Goal: Find specific page/section: Find specific page/section

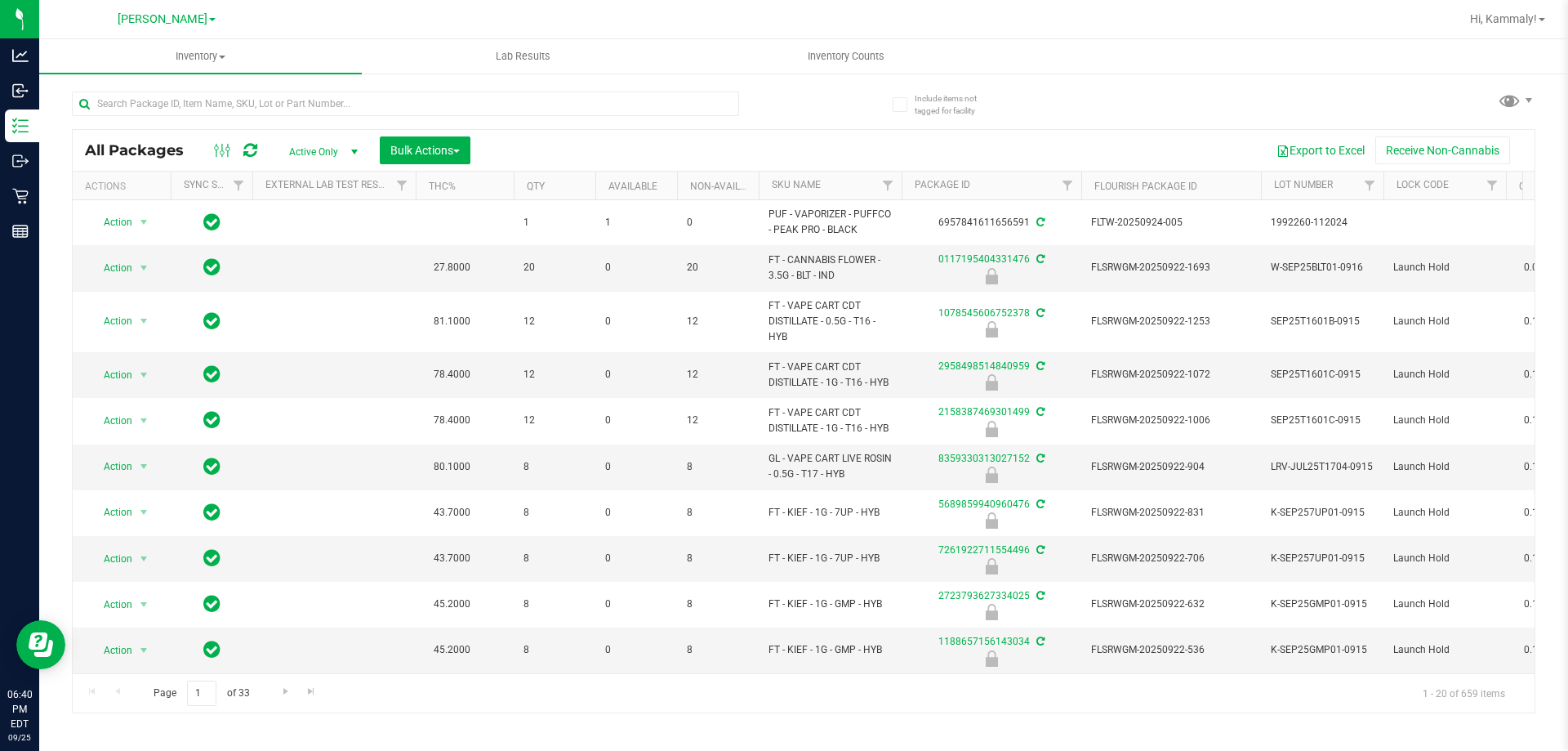
type input "s"
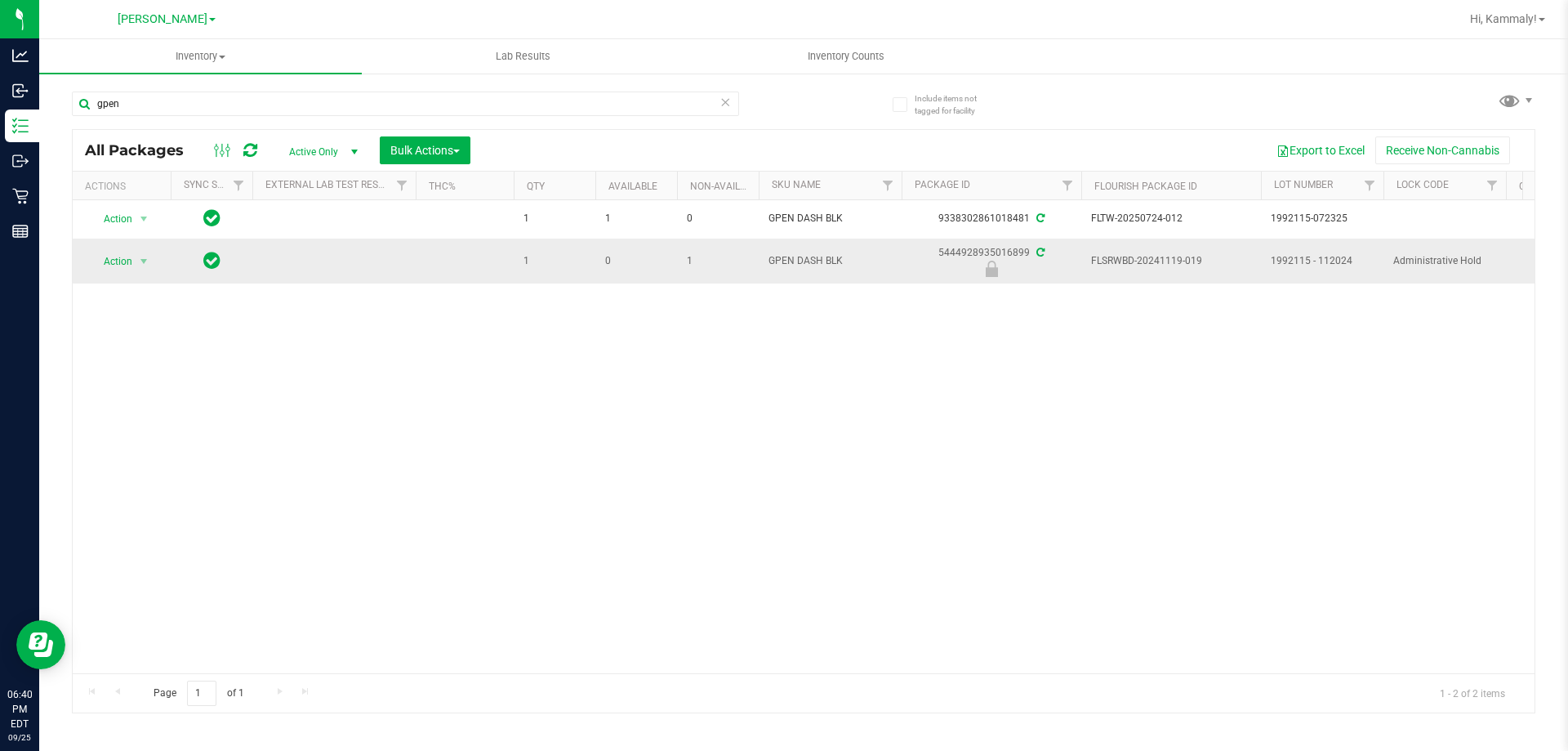
type input "gpen"
click at [986, 272] on icon at bounding box center [991, 268] width 12 height 16
click at [993, 272] on icon at bounding box center [991, 268] width 12 height 16
click at [272, 103] on input "gpen" at bounding box center [405, 104] width 667 height 24
click at [725, 100] on icon at bounding box center [725, 101] width 11 height 20
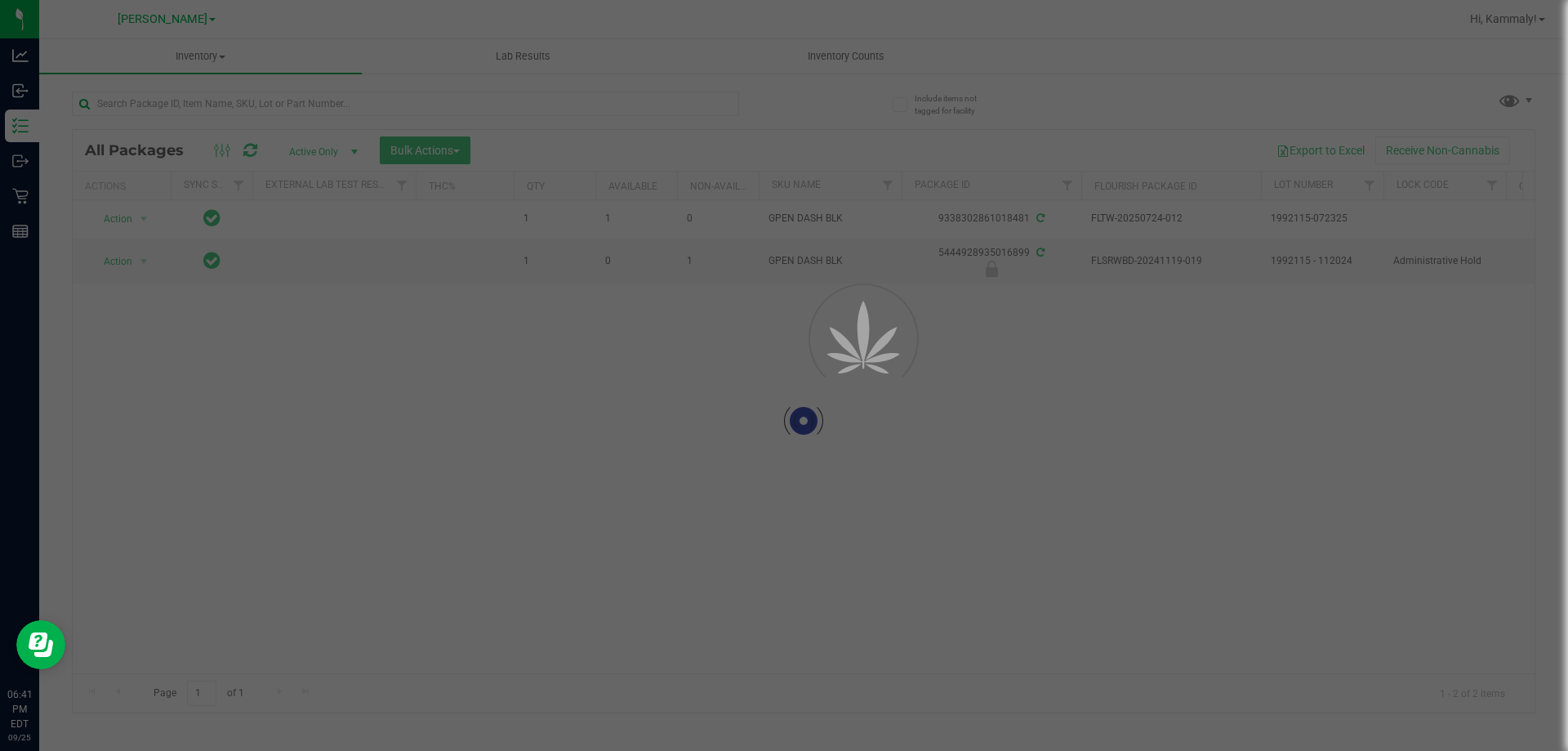
click at [626, 110] on div at bounding box center [784, 376] width 1568 height 751
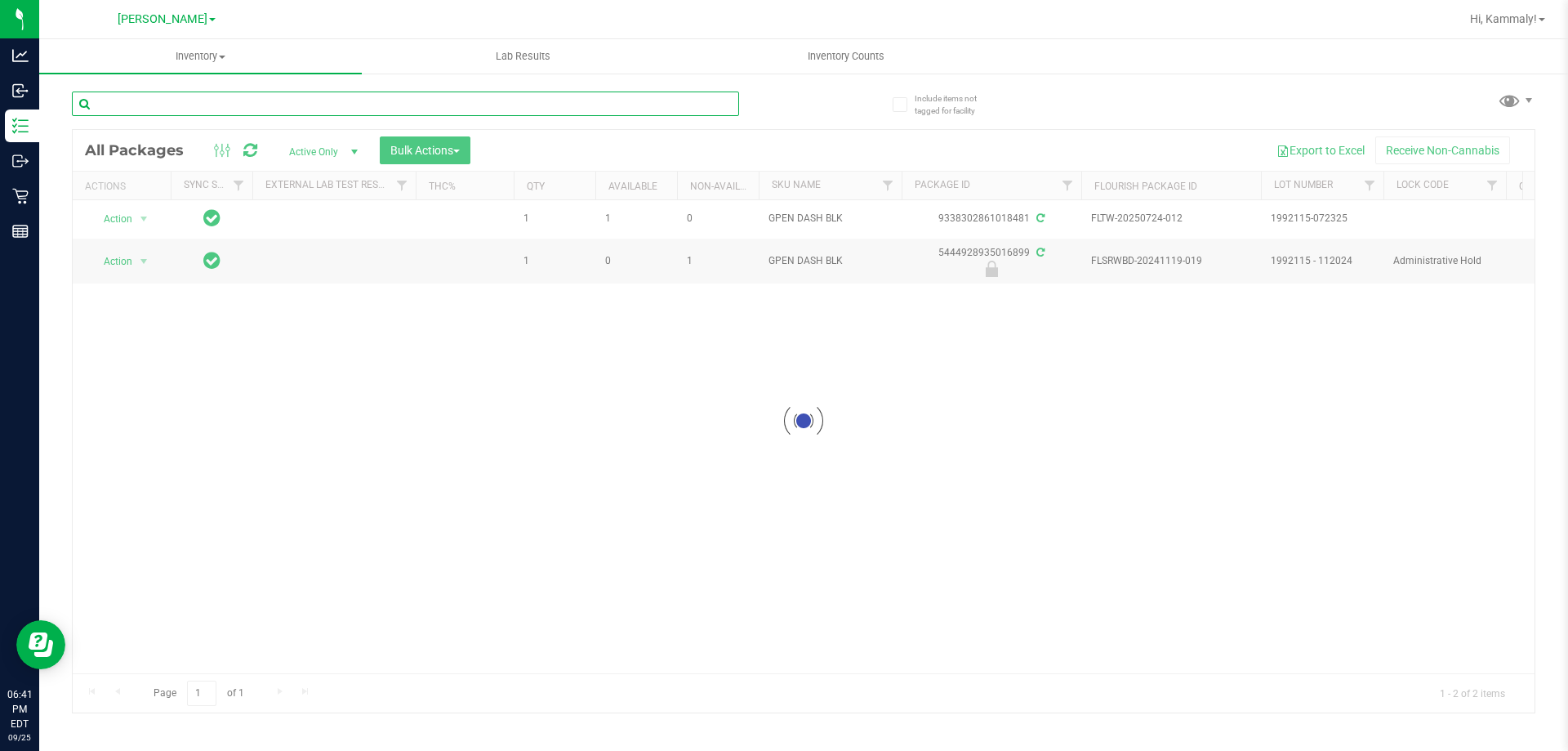
click at [681, 97] on input "text" at bounding box center [405, 104] width 667 height 24
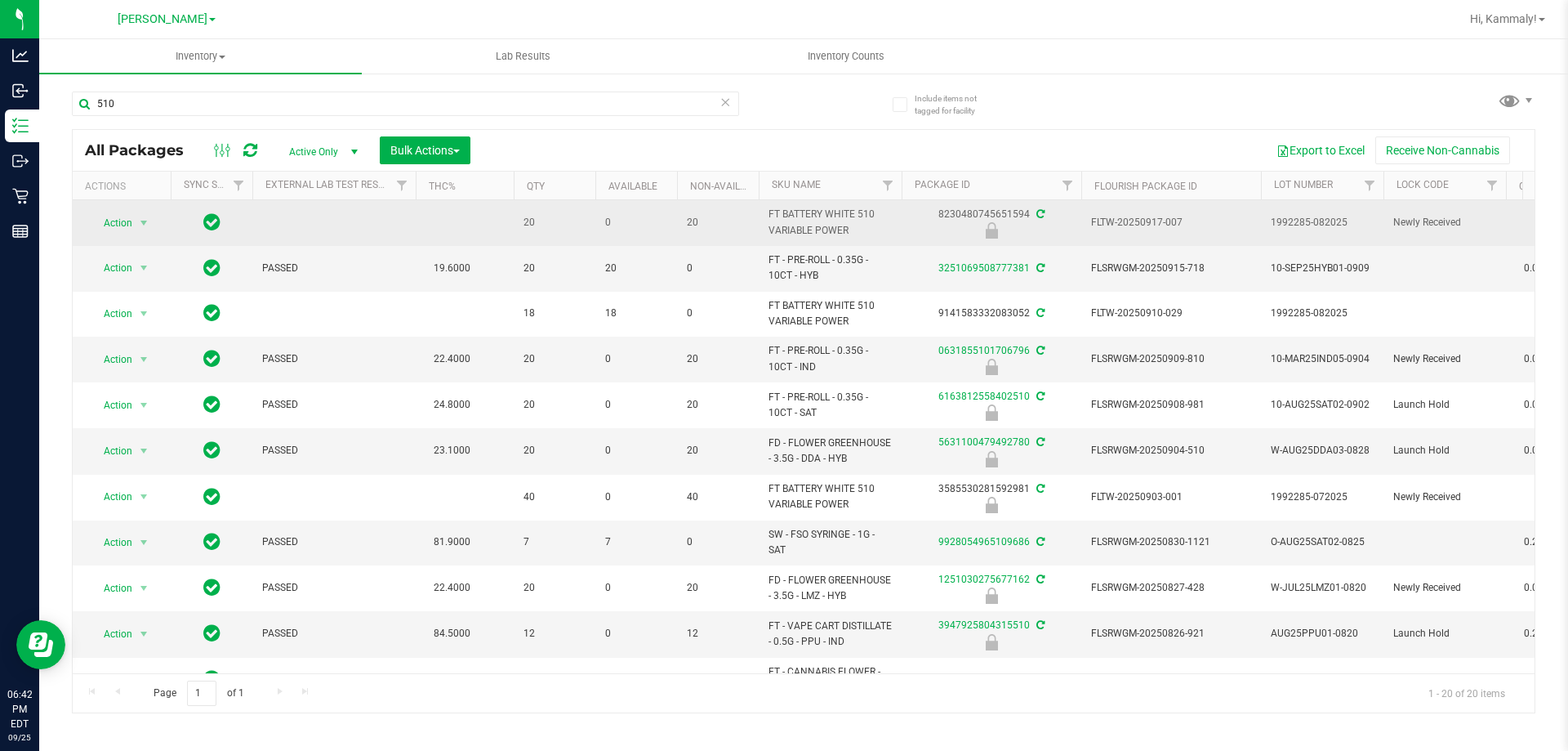
click at [841, 236] on span "FT BATTERY WHITE 510 VARIABLE POWER" at bounding box center [830, 222] width 124 height 31
copy tr "FT BATTERY WHITE 510 VARIABLE POWER"
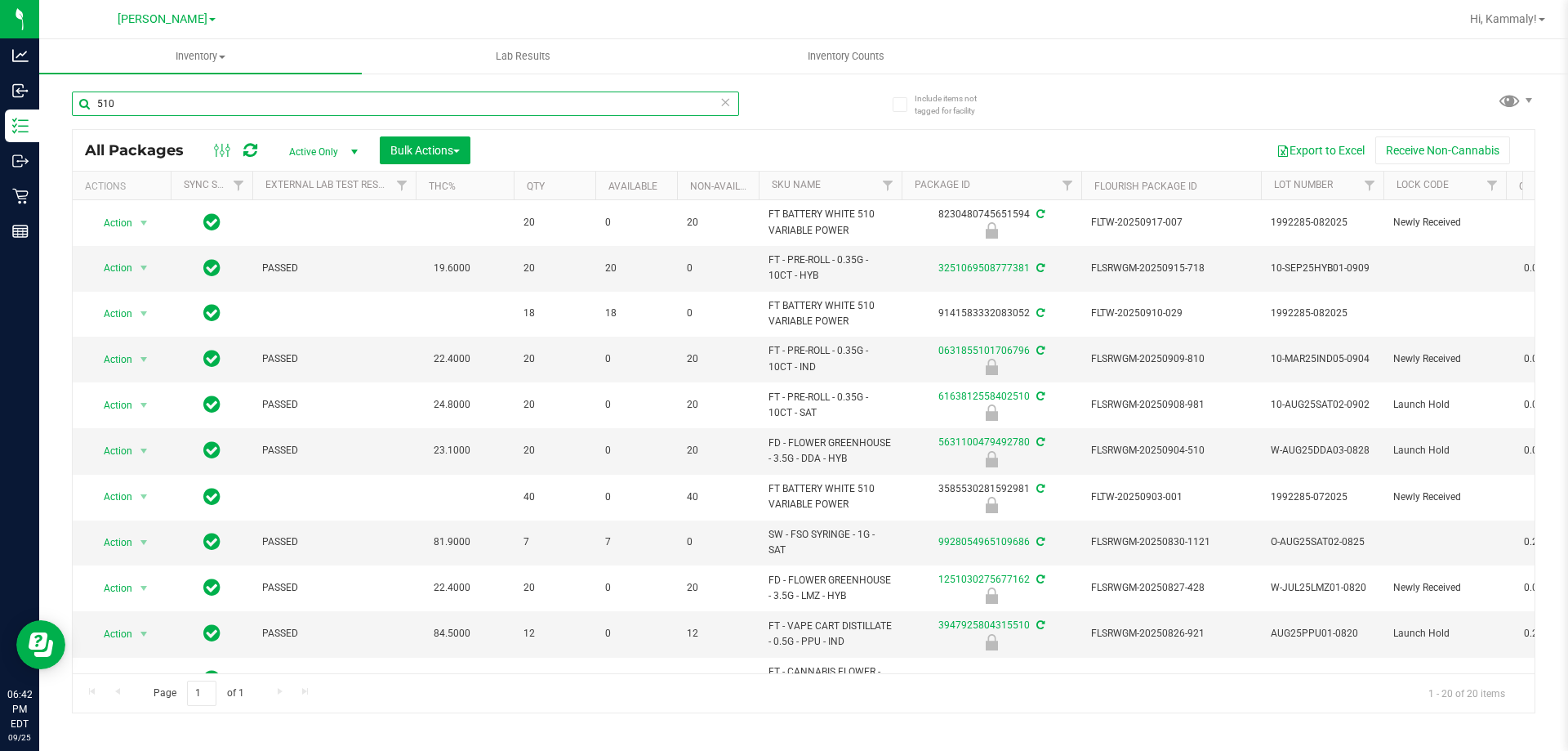
click at [356, 104] on input "510" at bounding box center [405, 104] width 667 height 24
paste input "FT BATTERY WHITE 510 VARIABLE POWER"
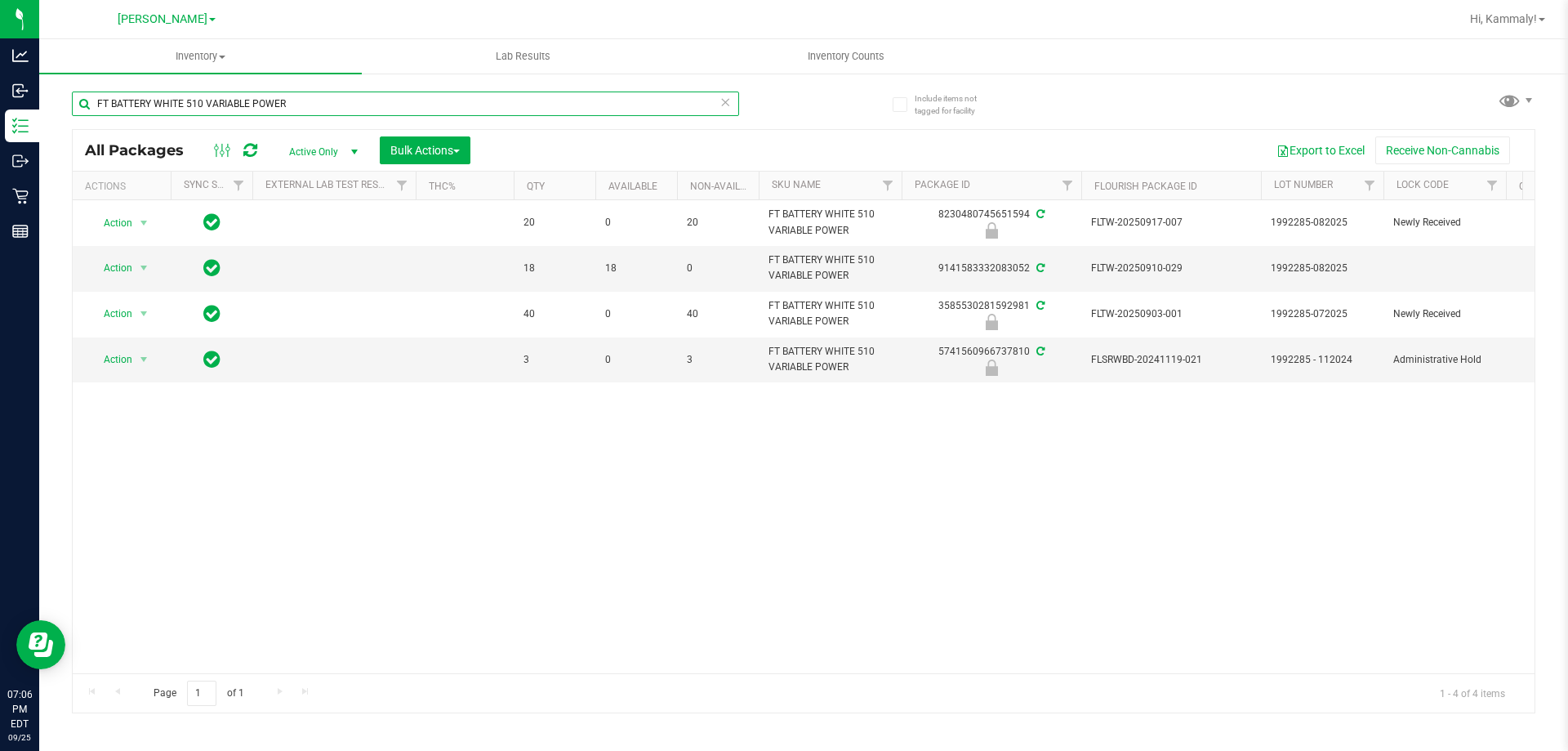
click at [342, 108] on input "FT BATTERY WHITE 510 VARIABLE POWER" at bounding box center [405, 104] width 667 height 24
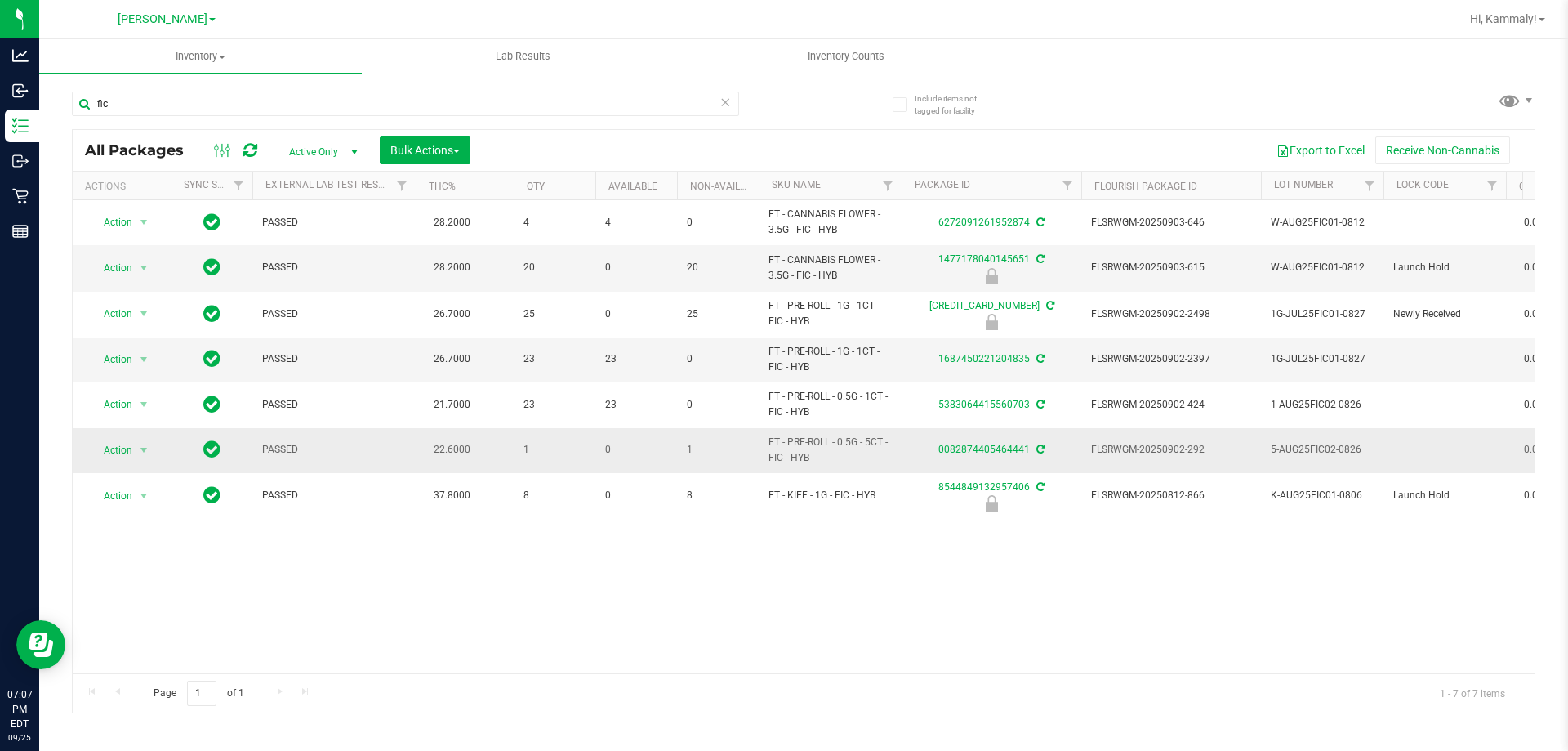
click at [798, 457] on span "FT - PRE-ROLL - 0.5G - 5CT - FIC - HYB" at bounding box center [830, 449] width 124 height 31
click at [527, 103] on input "fic" at bounding box center [405, 104] width 667 height 24
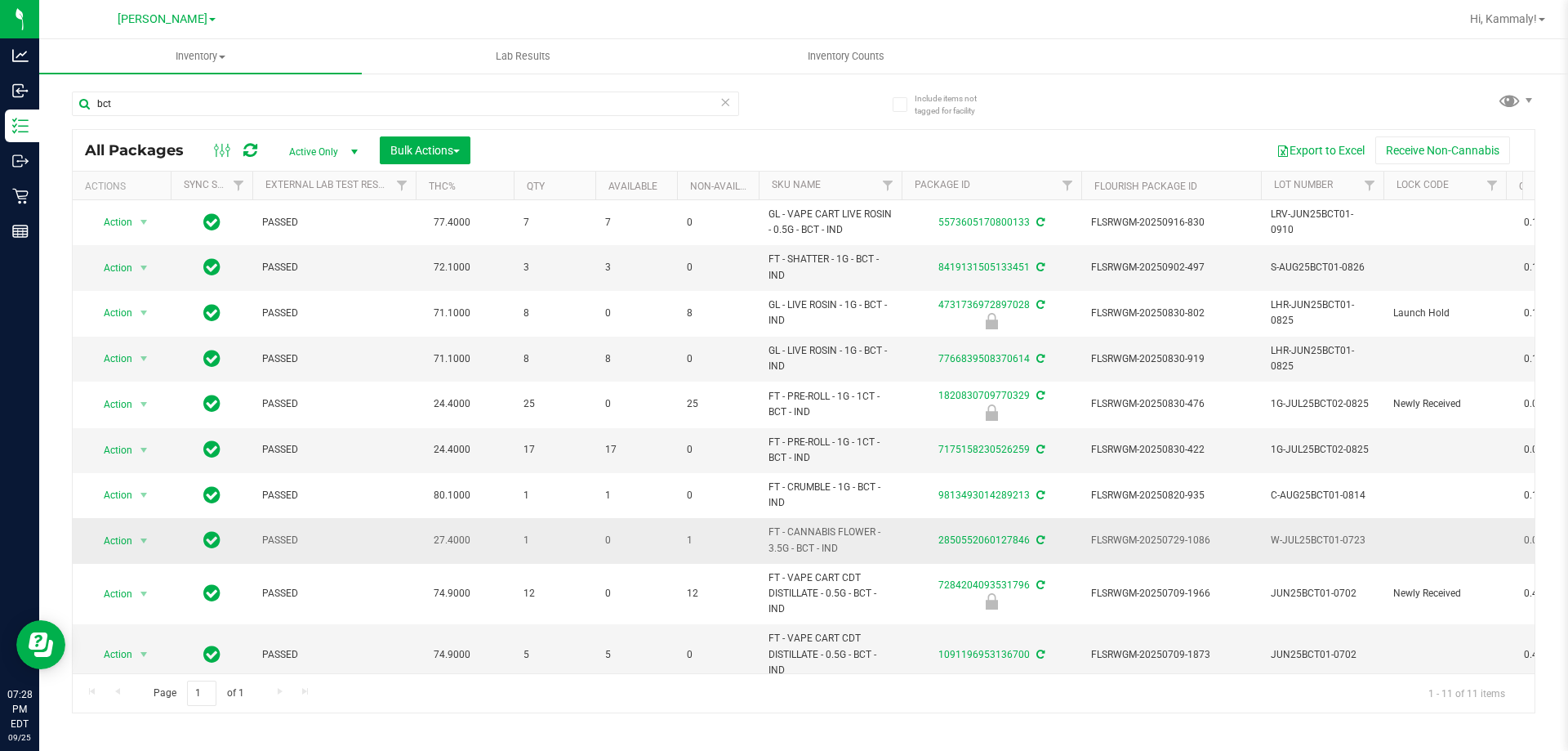
click at [855, 533] on span "FT - CANNABIS FLOWER - 3.5G - BCT - IND" at bounding box center [830, 539] width 124 height 31
copy tr "FT - CANNABIS FLOWER - 3.5G - BCT - IND"
click at [462, 110] on input "bct" at bounding box center [405, 104] width 667 height 24
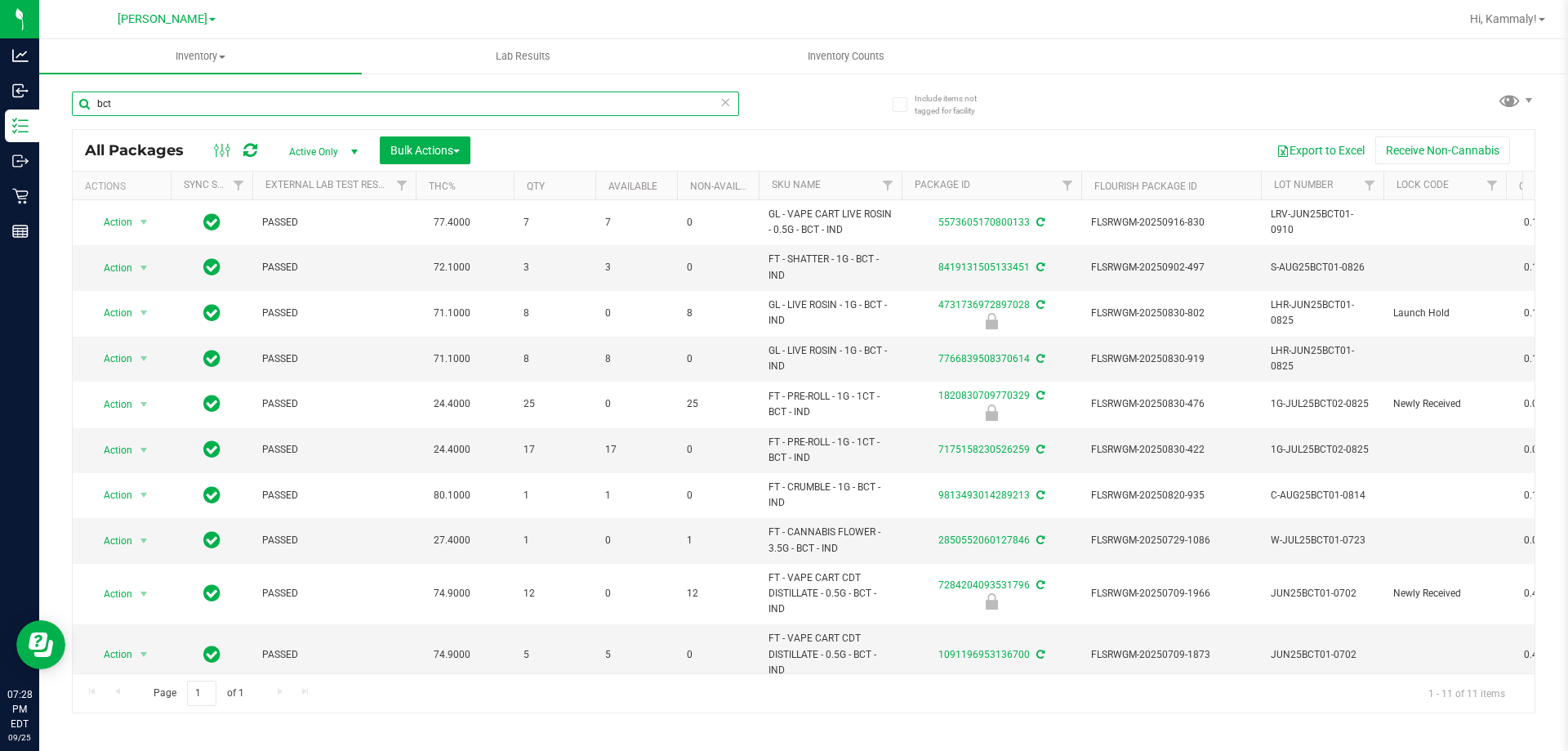
click at [462, 110] on input "bct" at bounding box center [405, 104] width 667 height 24
paste input "FT - CANNABIS FLOWER - 3.5G - BCT - IND"
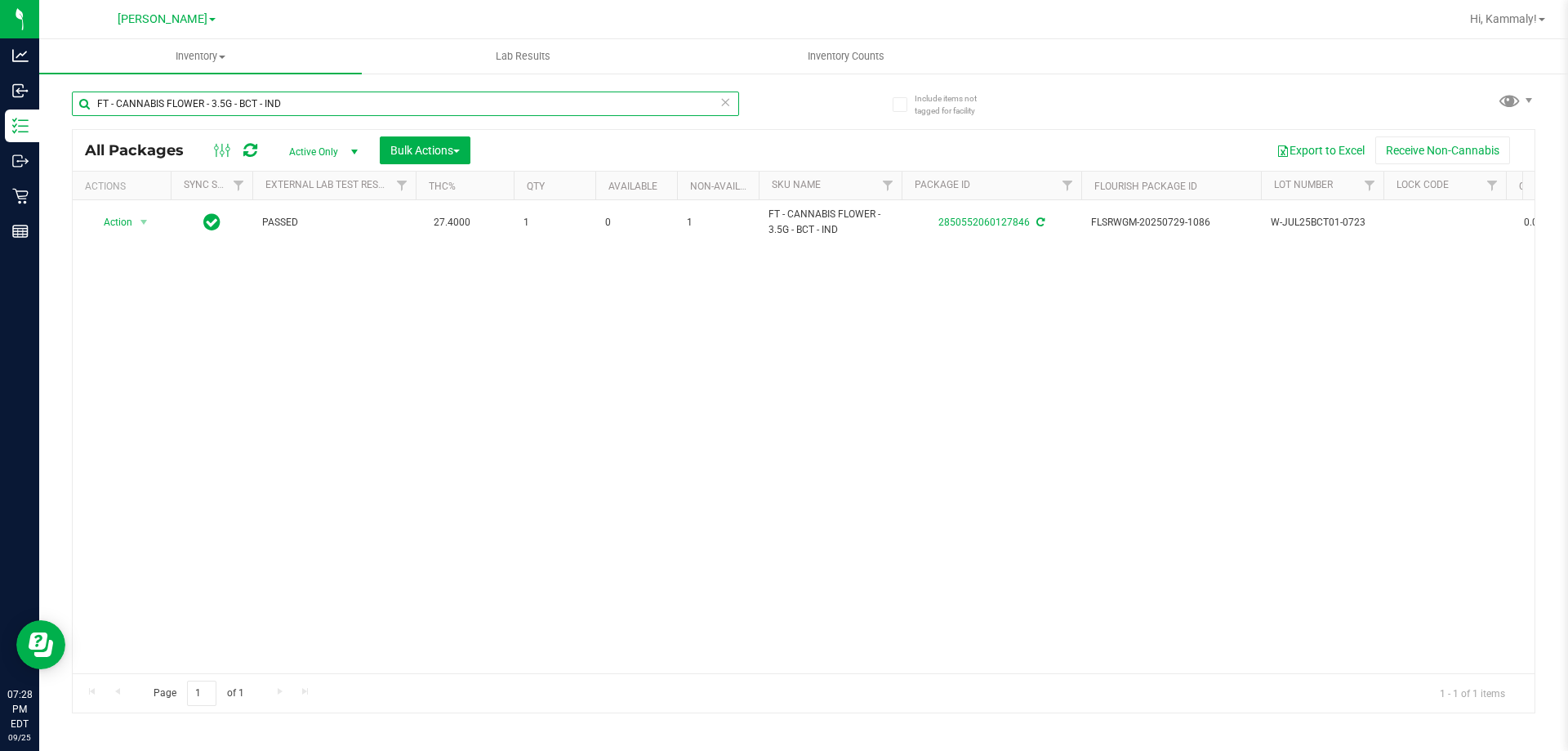
click at [423, 106] on input "FT - CANNABIS FLOWER - 3.5G - BCT - IND" at bounding box center [405, 104] width 667 height 24
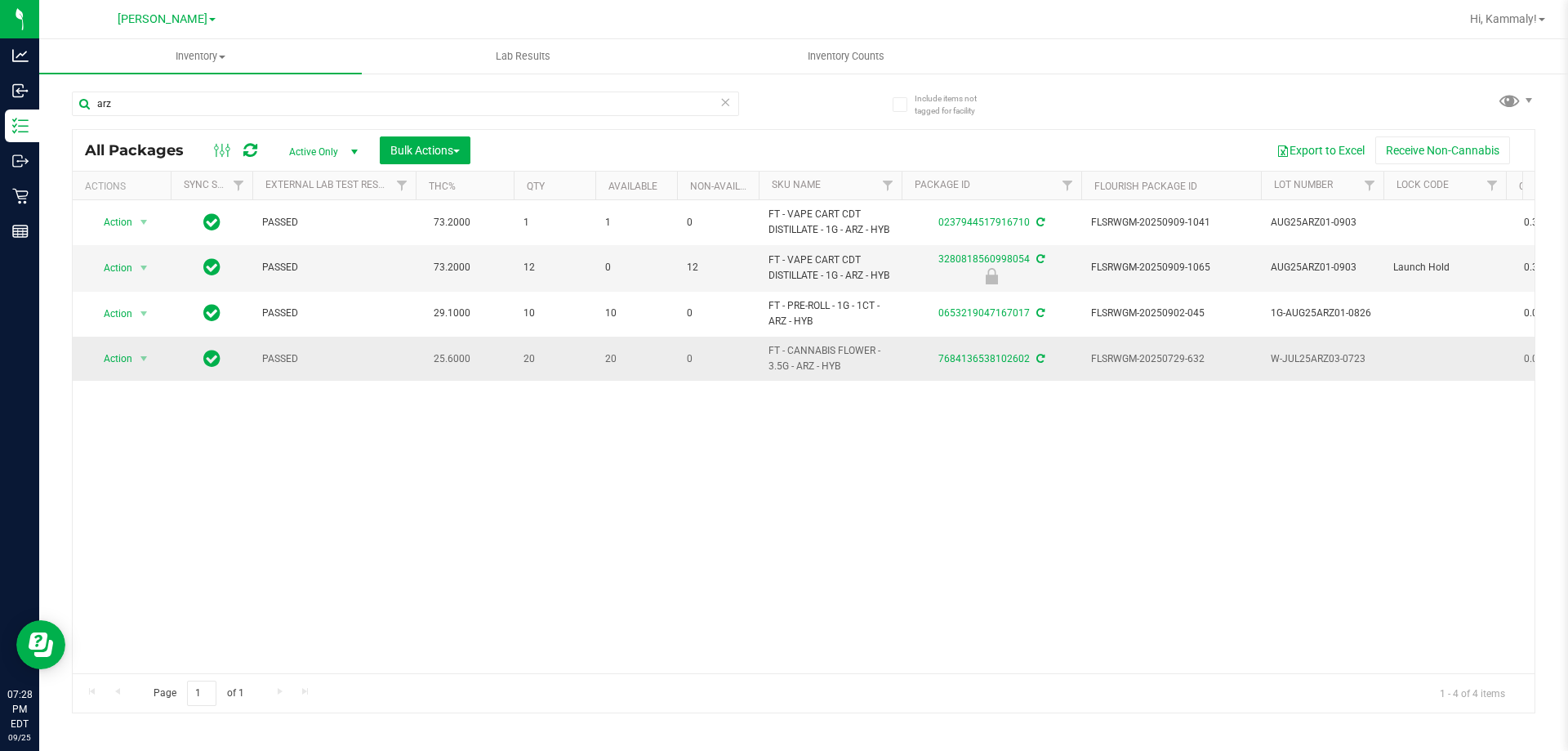
click at [841, 355] on span "FT - CANNABIS FLOWER - 3.5G - ARZ - HYB" at bounding box center [830, 358] width 124 height 31
copy tr "FT - CANNABIS FLOWER - 3.5G - ARZ - HYB"
click at [379, 96] on input "arz" at bounding box center [405, 104] width 667 height 24
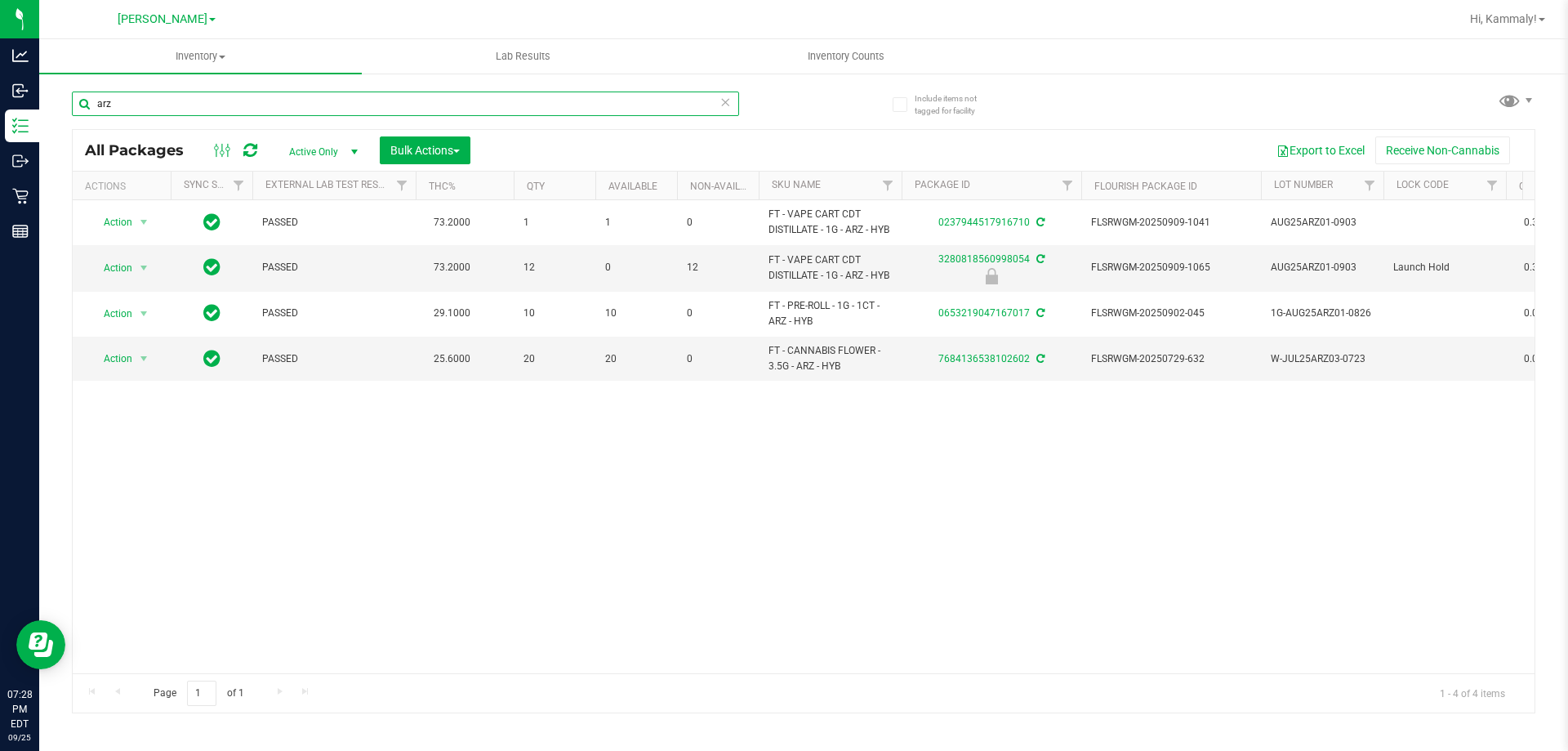
click at [379, 96] on input "arz" at bounding box center [405, 104] width 667 height 24
paste input "FT - CANNABIS FLOWER - 3.5G - ARZ - HYB"
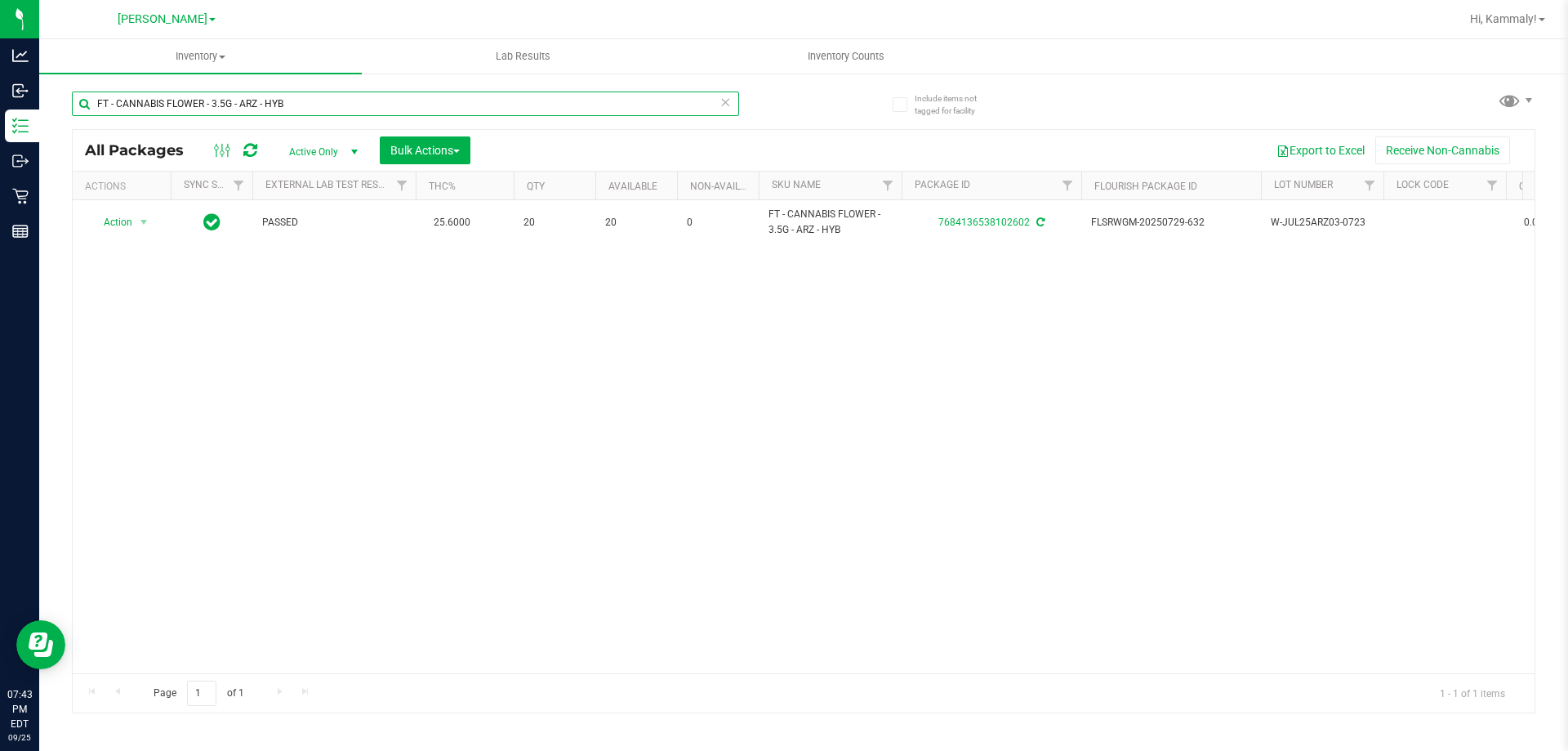
type input "FT - CANNABIS FLOWER - 3.5G - ARZ - HYB"
click at [854, 52] on span "Inventory Counts" at bounding box center [845, 56] width 121 height 15
